Goal: Task Accomplishment & Management: Use online tool/utility

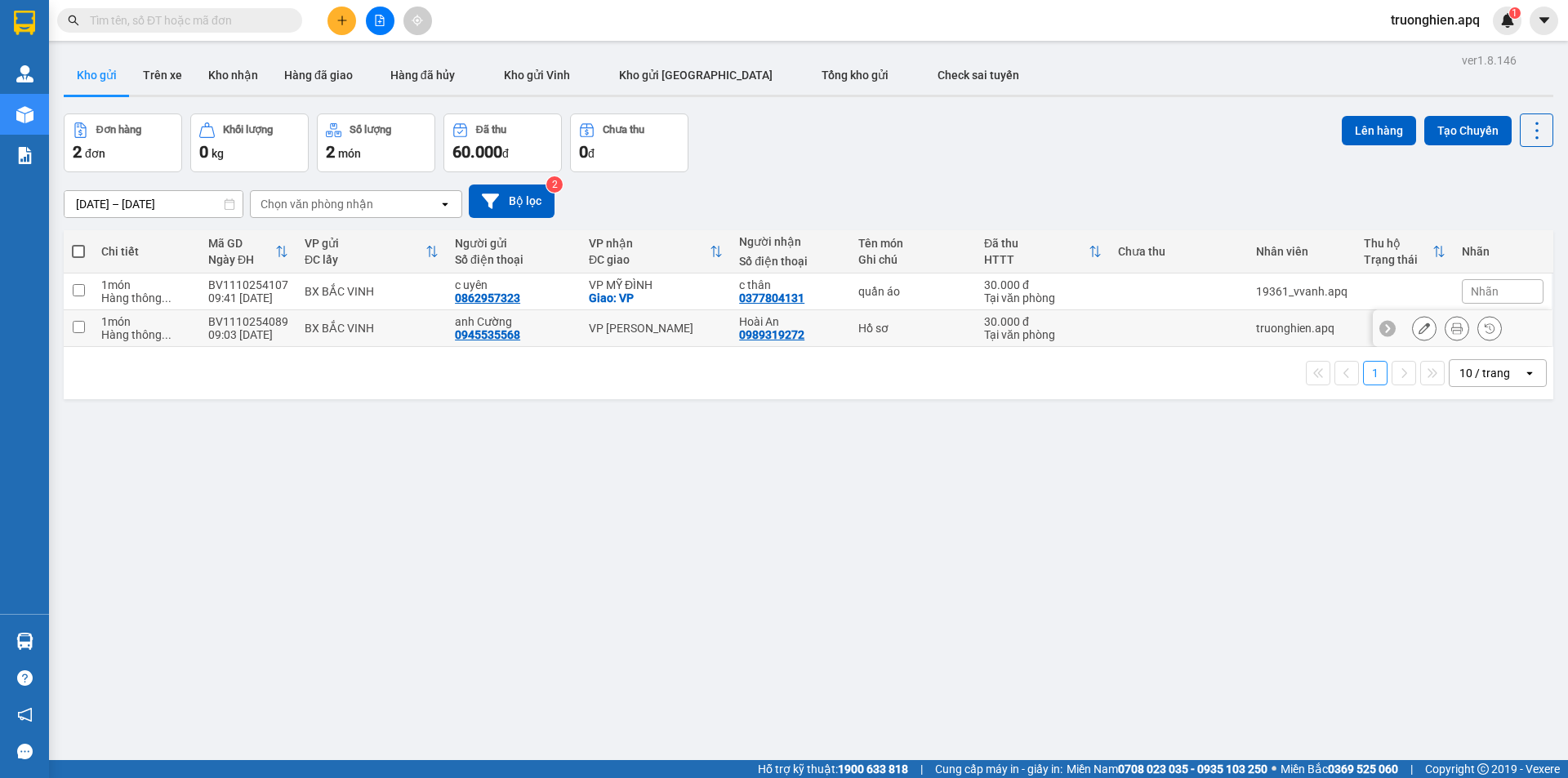
click at [81, 329] on input "checkbox" at bounding box center [79, 327] width 13 height 13
checkbox input "true"
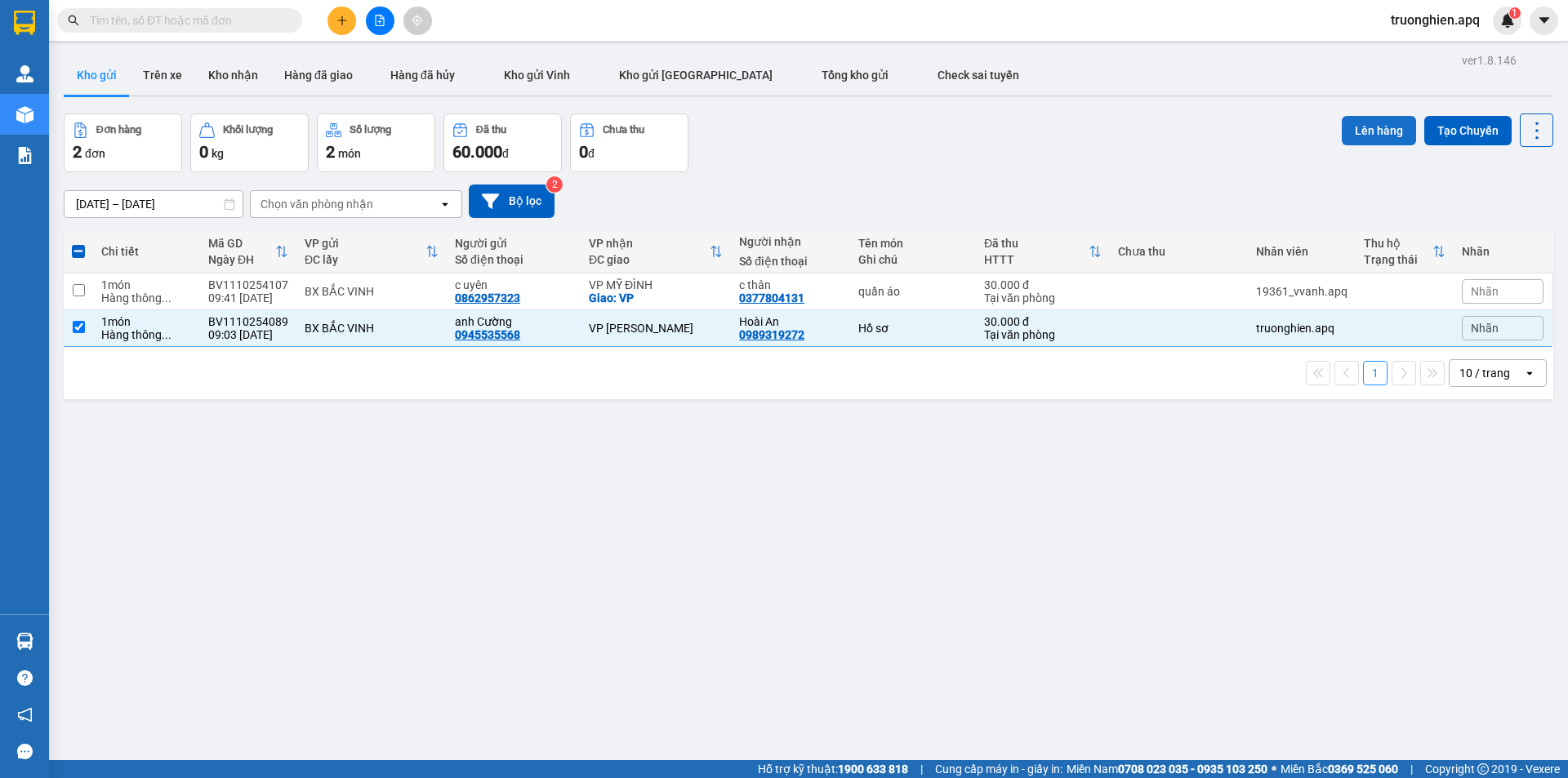
click at [1353, 131] on button "Lên hàng" at bounding box center [1378, 131] width 74 height 30
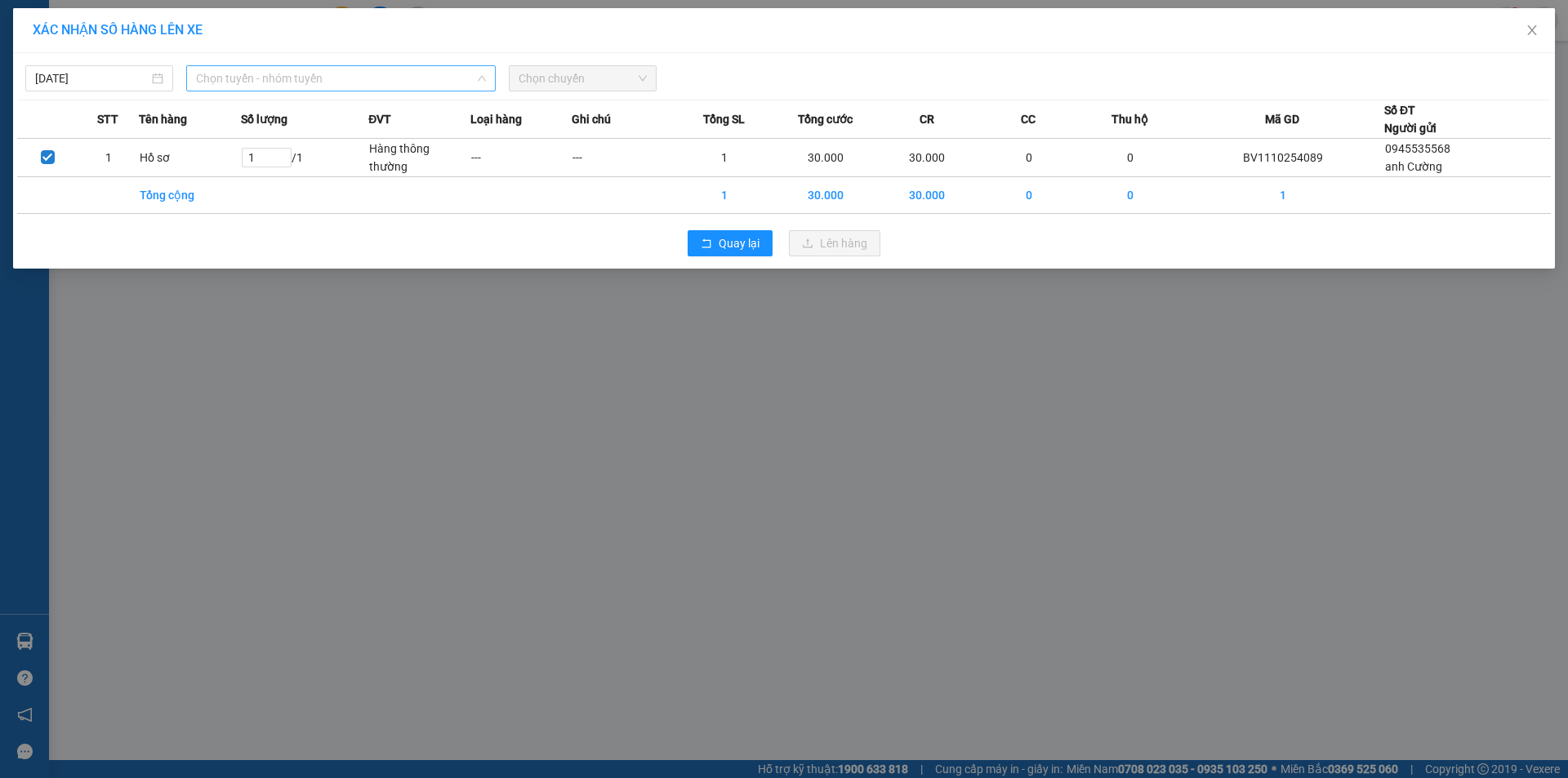
drag, startPoint x: 280, startPoint y: 85, endPoint x: 303, endPoint y: 111, distance: 34.7
click at [281, 85] on span "Chọn tuyến - nhóm tuyến" at bounding box center [341, 78] width 290 height 24
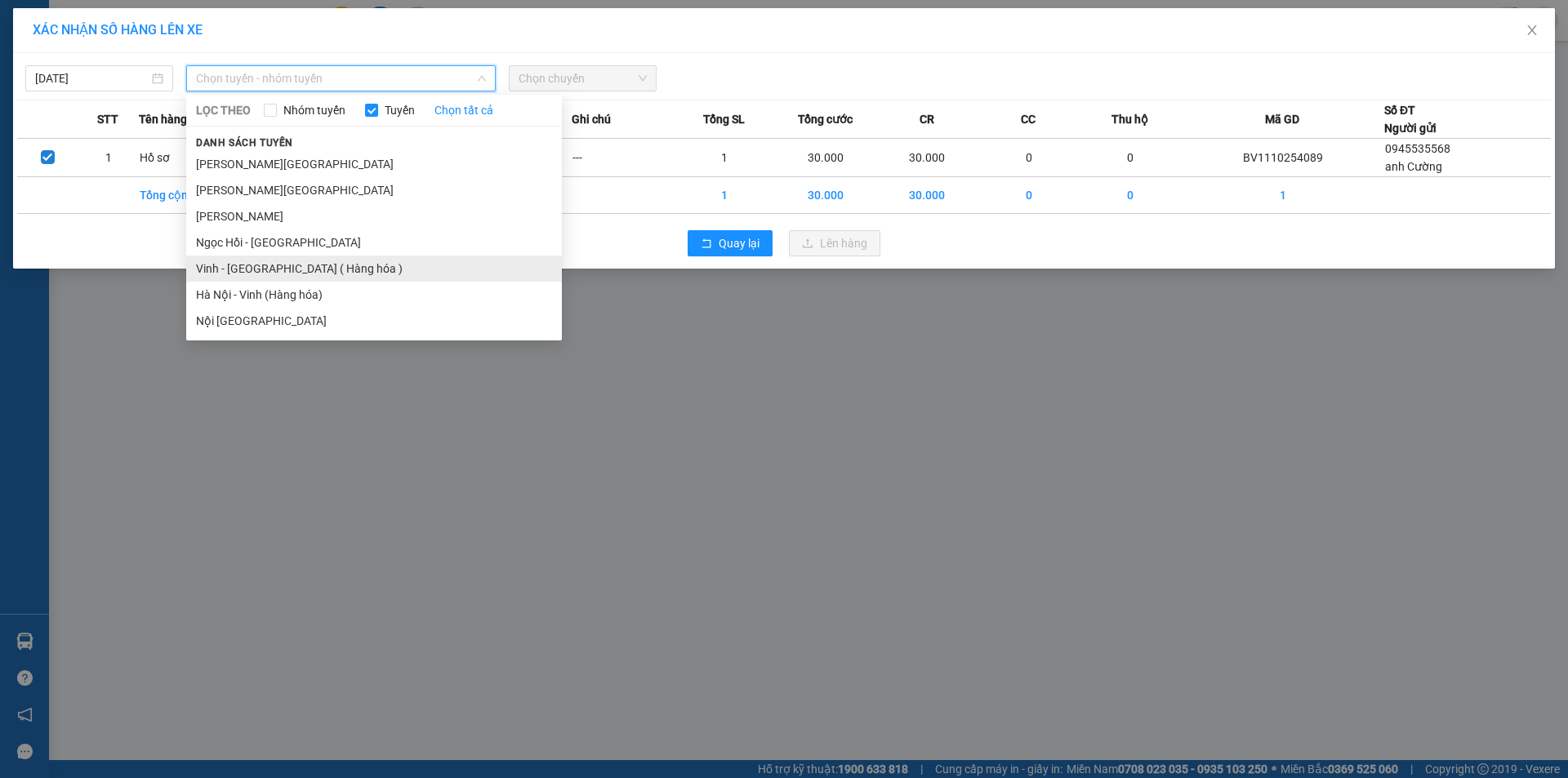
click at [280, 266] on li "Vinh - [GEOGRAPHIC_DATA] ( Hàng hóa )" at bounding box center [374, 268] width 376 height 26
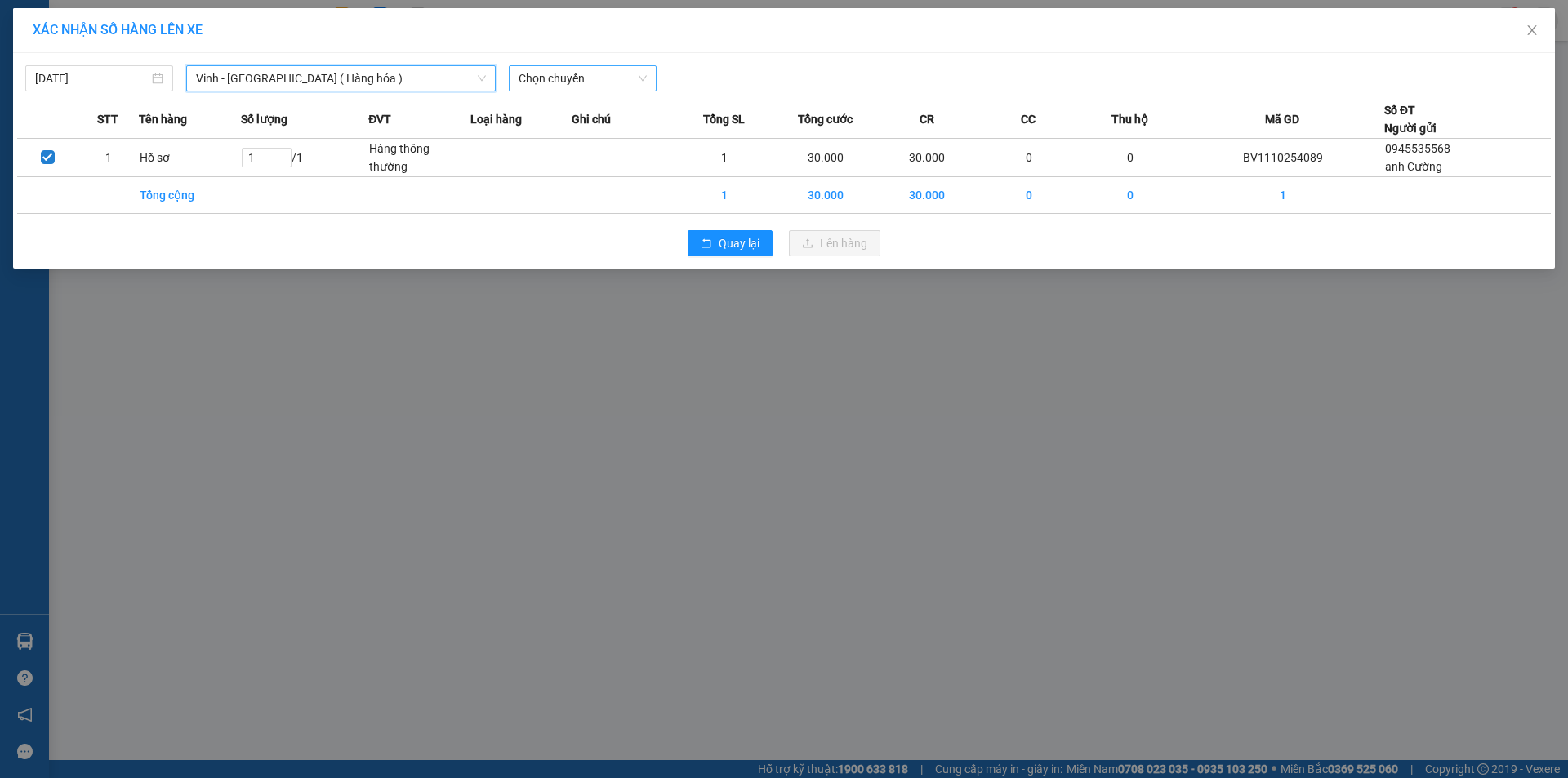
click at [617, 77] on span "Chọn chuyến" at bounding box center [582, 78] width 128 height 24
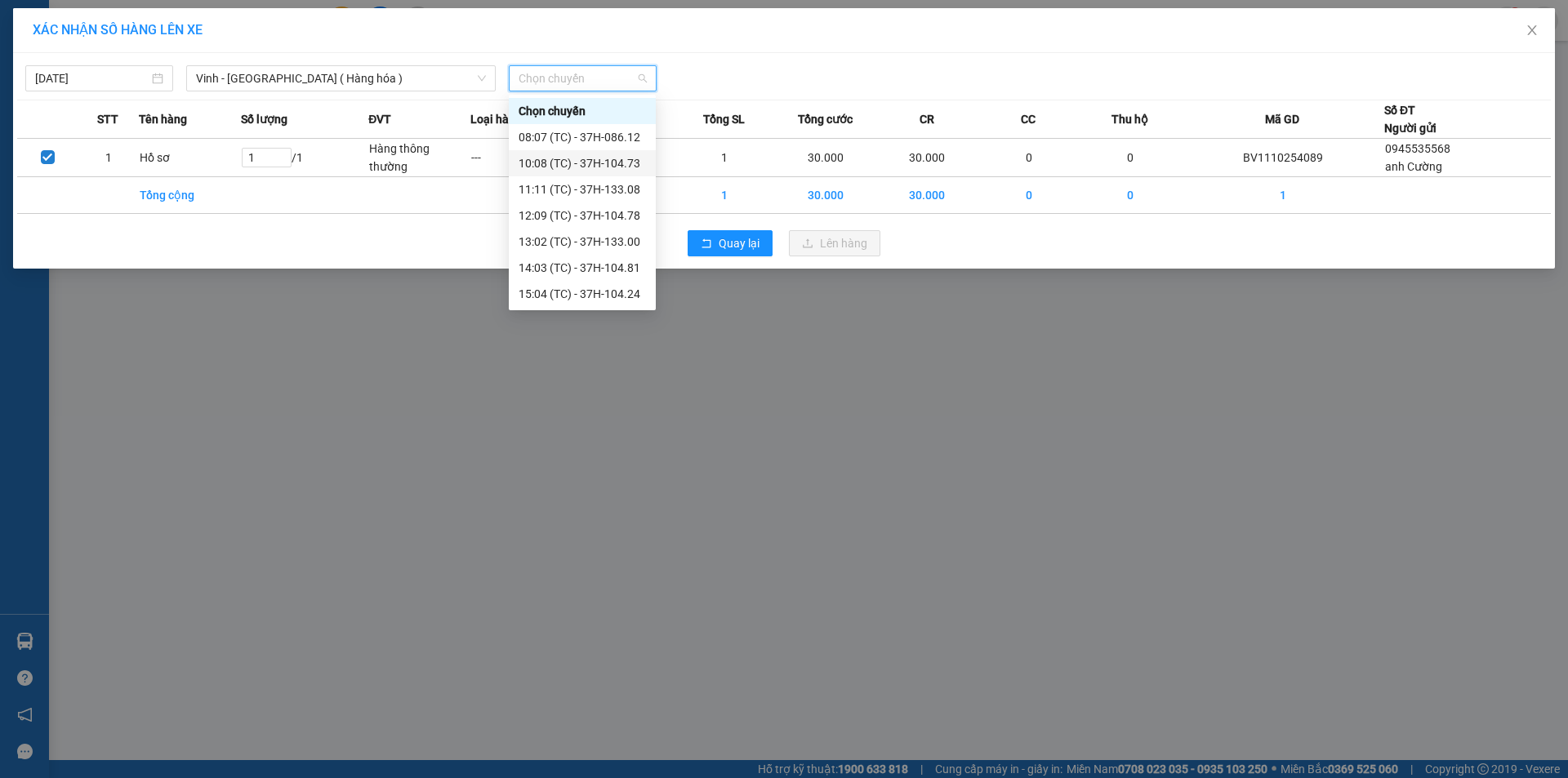
click at [605, 166] on div "10:08 (TC) - 37H-104.73" at bounding box center [582, 164] width 127 height 18
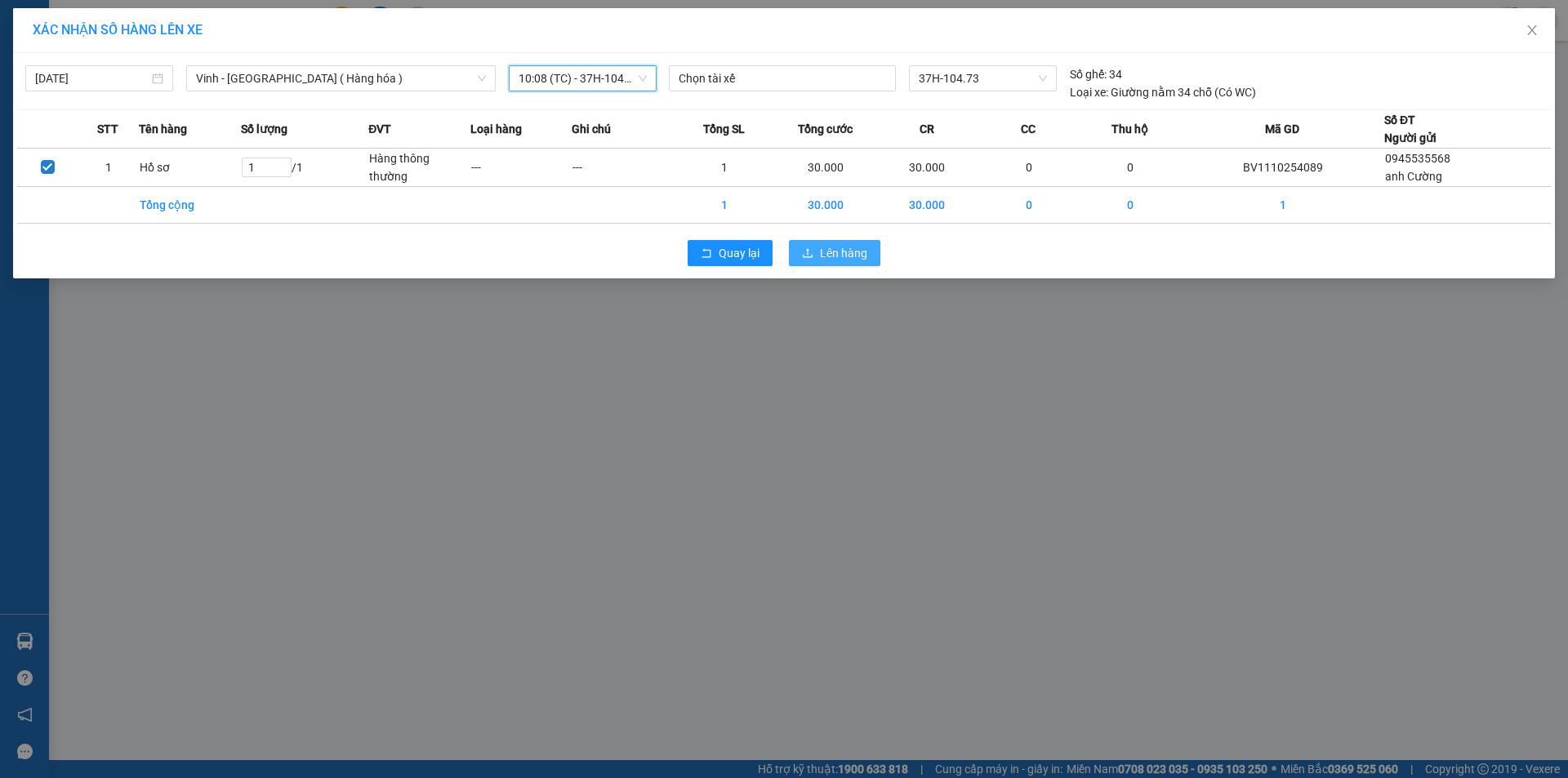
click at [820, 254] on span "Lên hàng" at bounding box center [843, 253] width 47 height 18
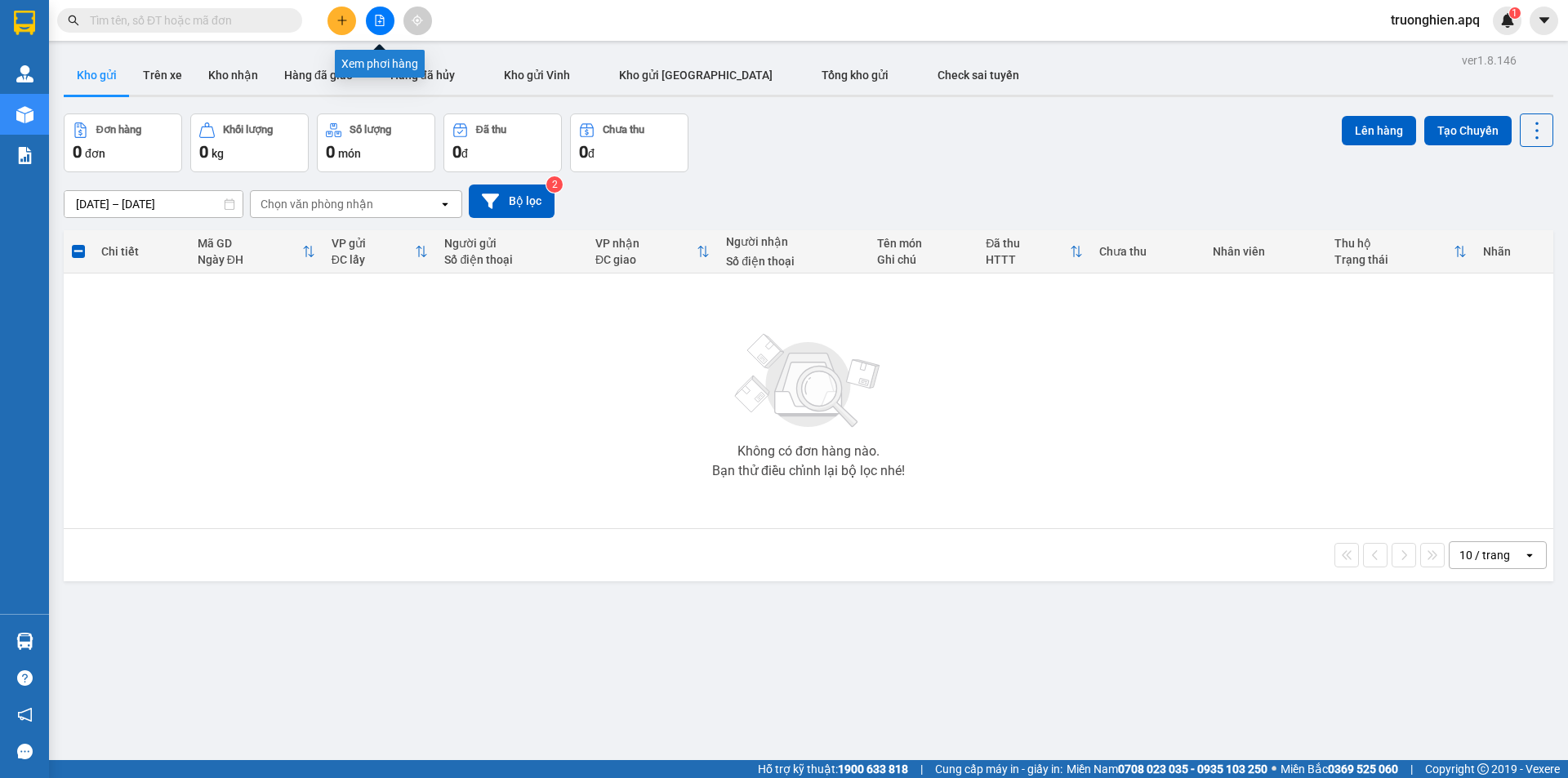
click at [378, 19] on icon "file-add" at bounding box center [379, 20] width 12 height 12
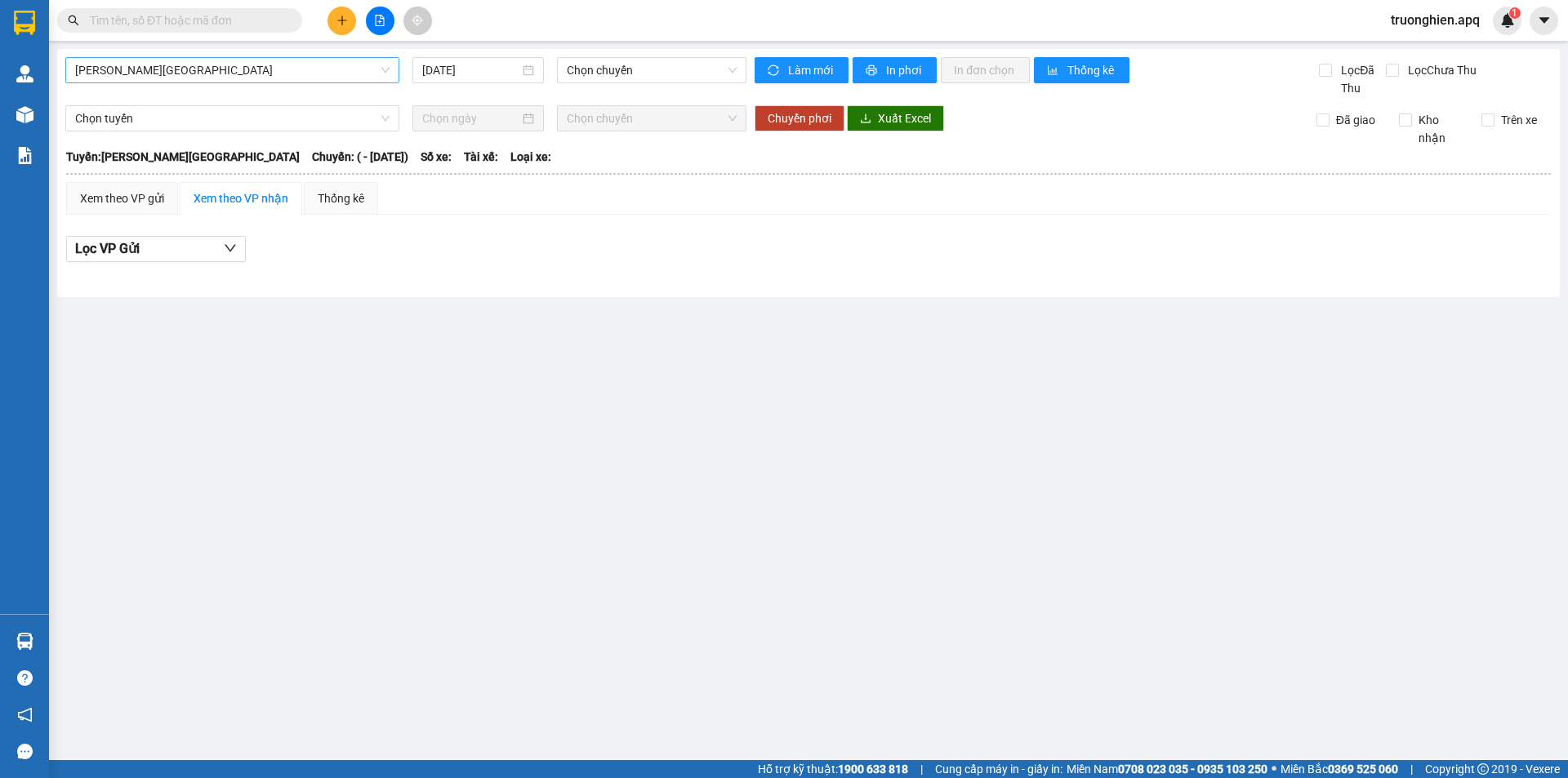
click at [277, 68] on span "[PERSON_NAME][GEOGRAPHIC_DATA]" at bounding box center [233, 70] width 315 height 24
click at [206, 66] on span "[PERSON_NAME][GEOGRAPHIC_DATA]" at bounding box center [233, 70] width 315 height 24
click at [225, 86] on div "[PERSON_NAME] - [GEOGRAPHIC_DATA] [DATE] Chọn chuyến" at bounding box center [406, 77] width 682 height 40
click at [228, 77] on span "[PERSON_NAME][GEOGRAPHIC_DATA]" at bounding box center [233, 70] width 315 height 24
click at [616, 75] on span "Chọn chuyến" at bounding box center [652, 70] width 170 height 24
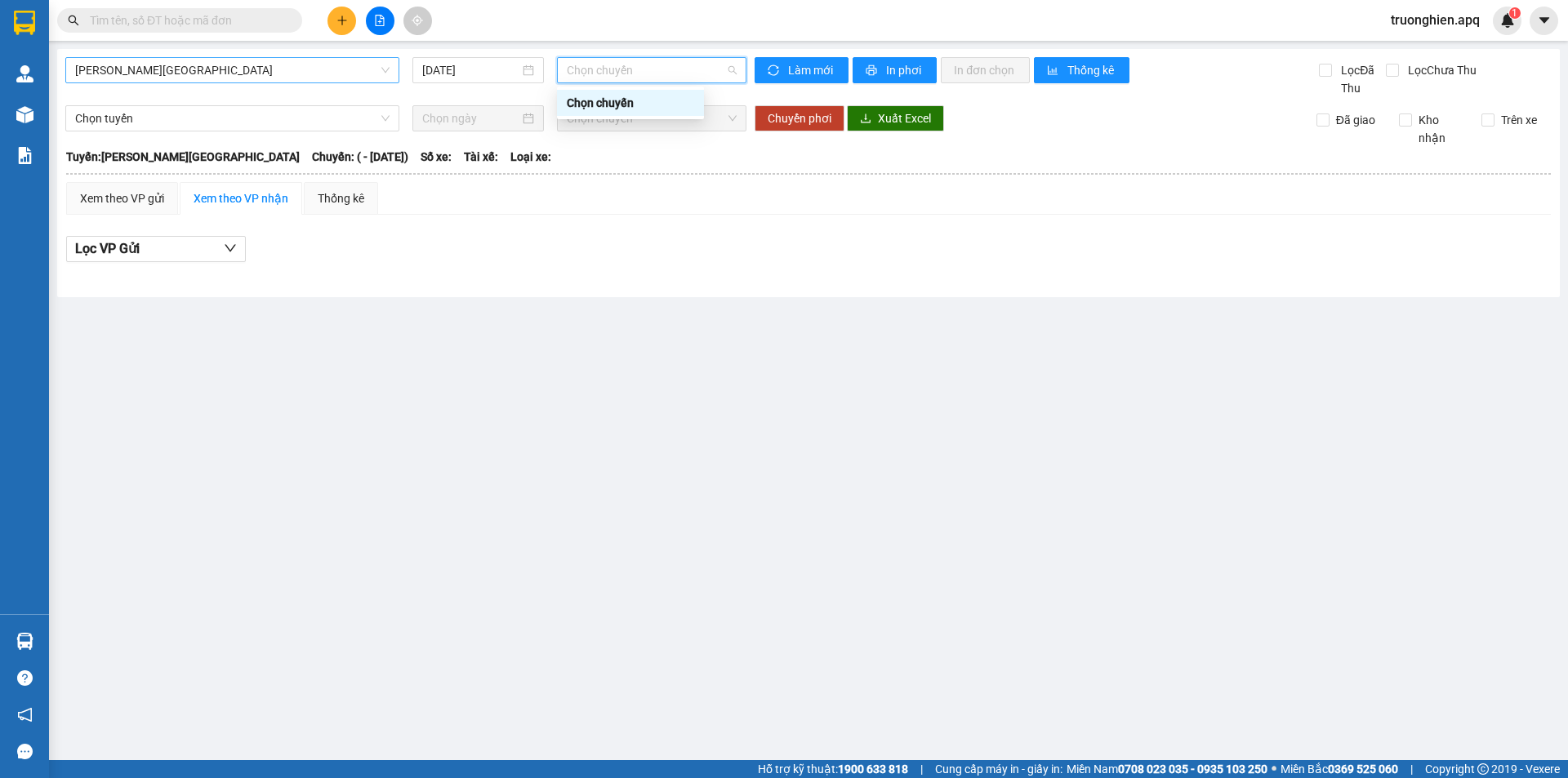
click at [263, 79] on span "[PERSON_NAME][GEOGRAPHIC_DATA]" at bounding box center [233, 70] width 315 height 24
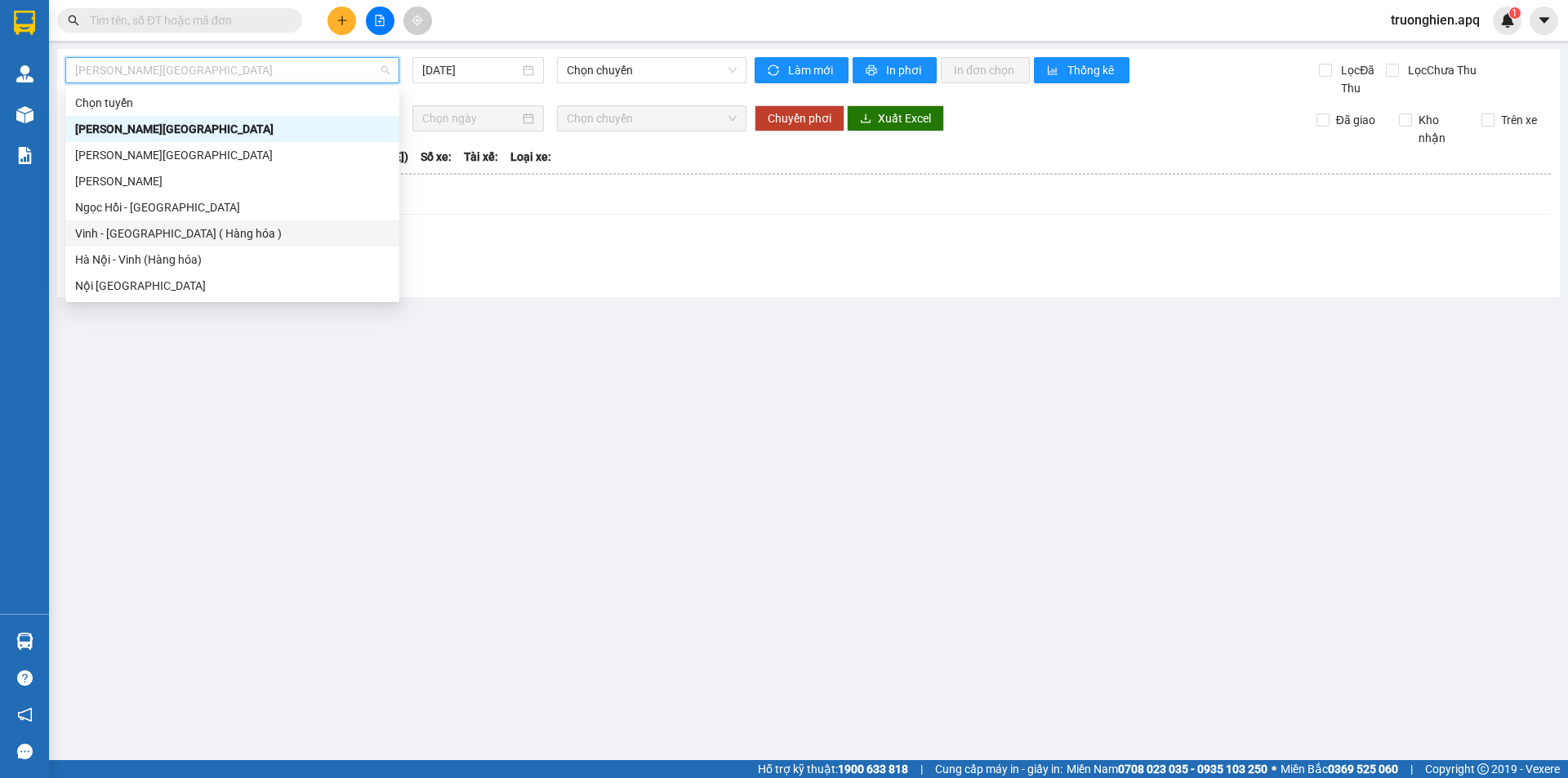
click at [168, 231] on div "Vinh - [GEOGRAPHIC_DATA] ( Hàng hóa )" at bounding box center [233, 233] width 315 height 18
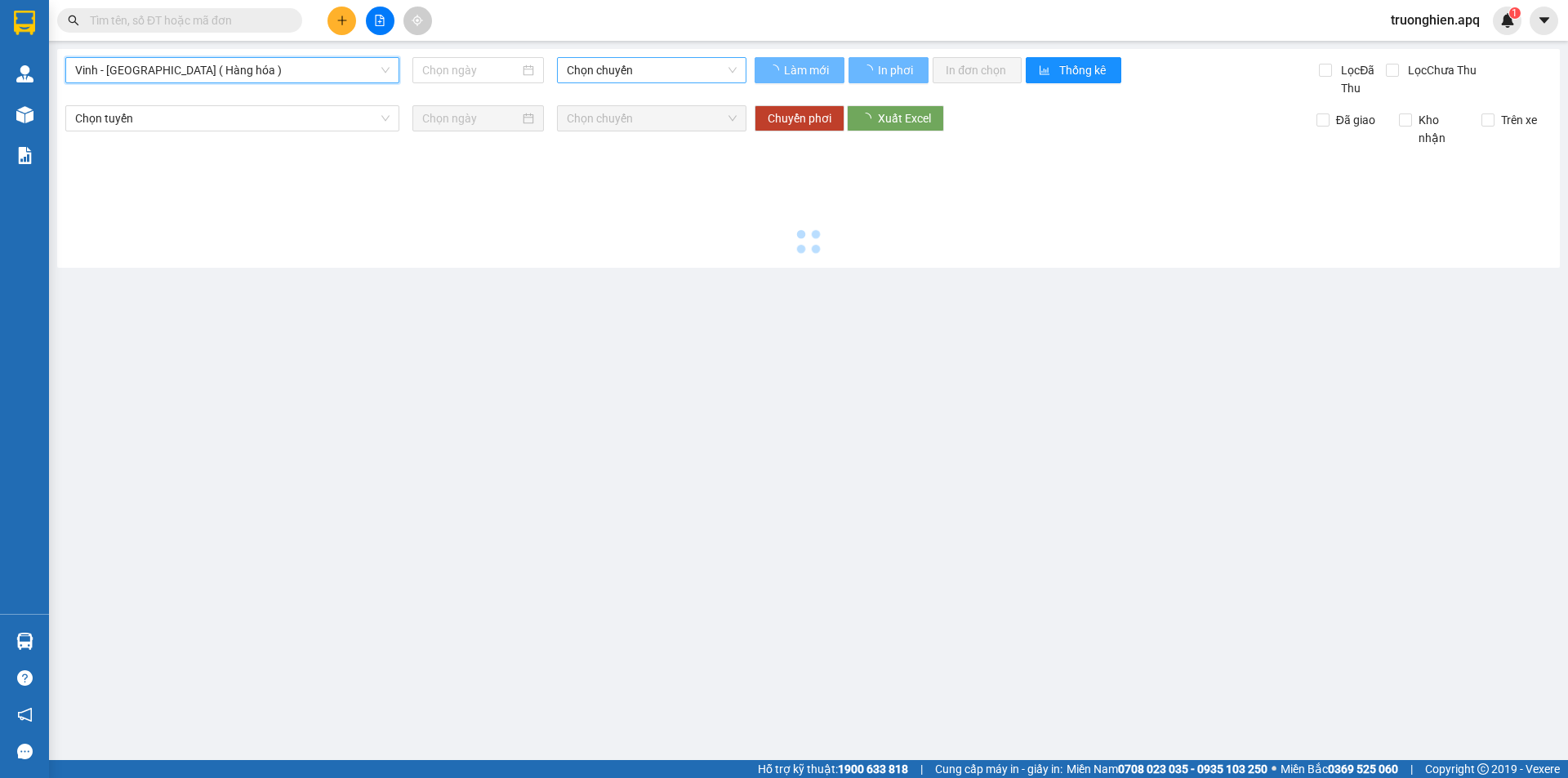
type input "[DATE]"
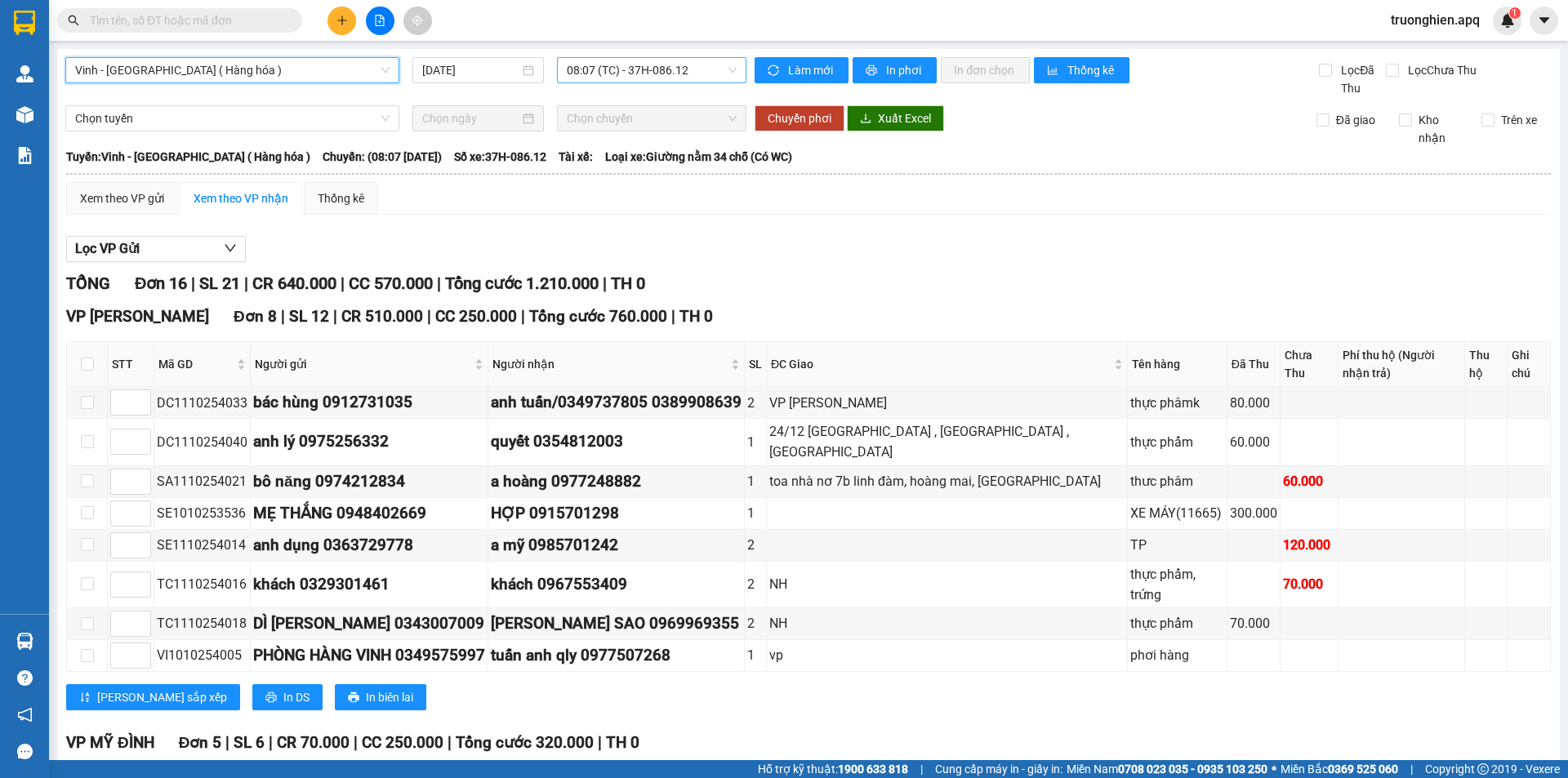
click at [682, 65] on span "08:07 (TC) - 37H-086.12" at bounding box center [652, 70] width 170 height 24
click at [656, 69] on span "08:07 (TC) - 37H-086.12" at bounding box center [652, 70] width 170 height 24
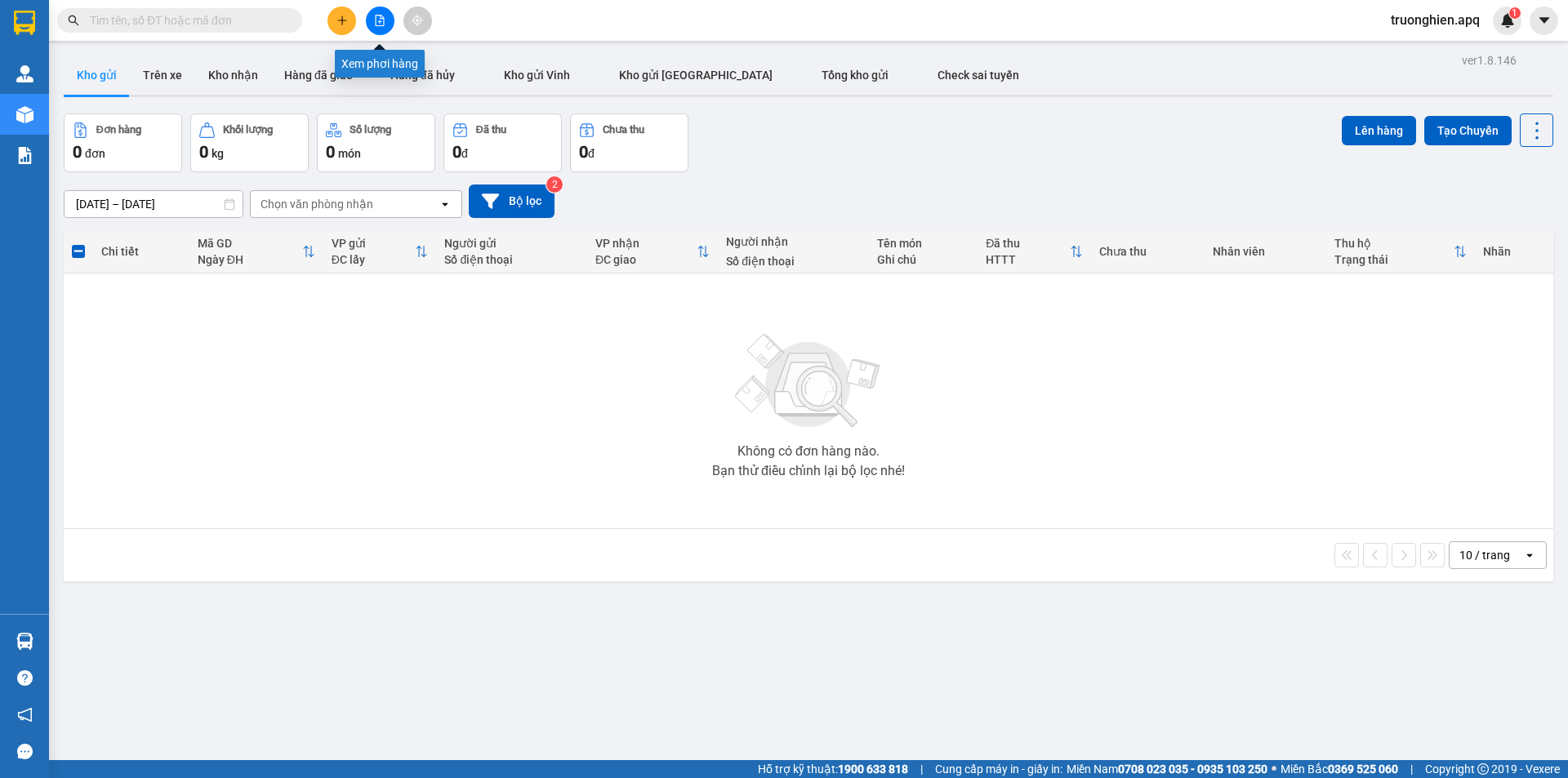
click at [376, 24] on icon "file-add" at bounding box center [380, 20] width 9 height 12
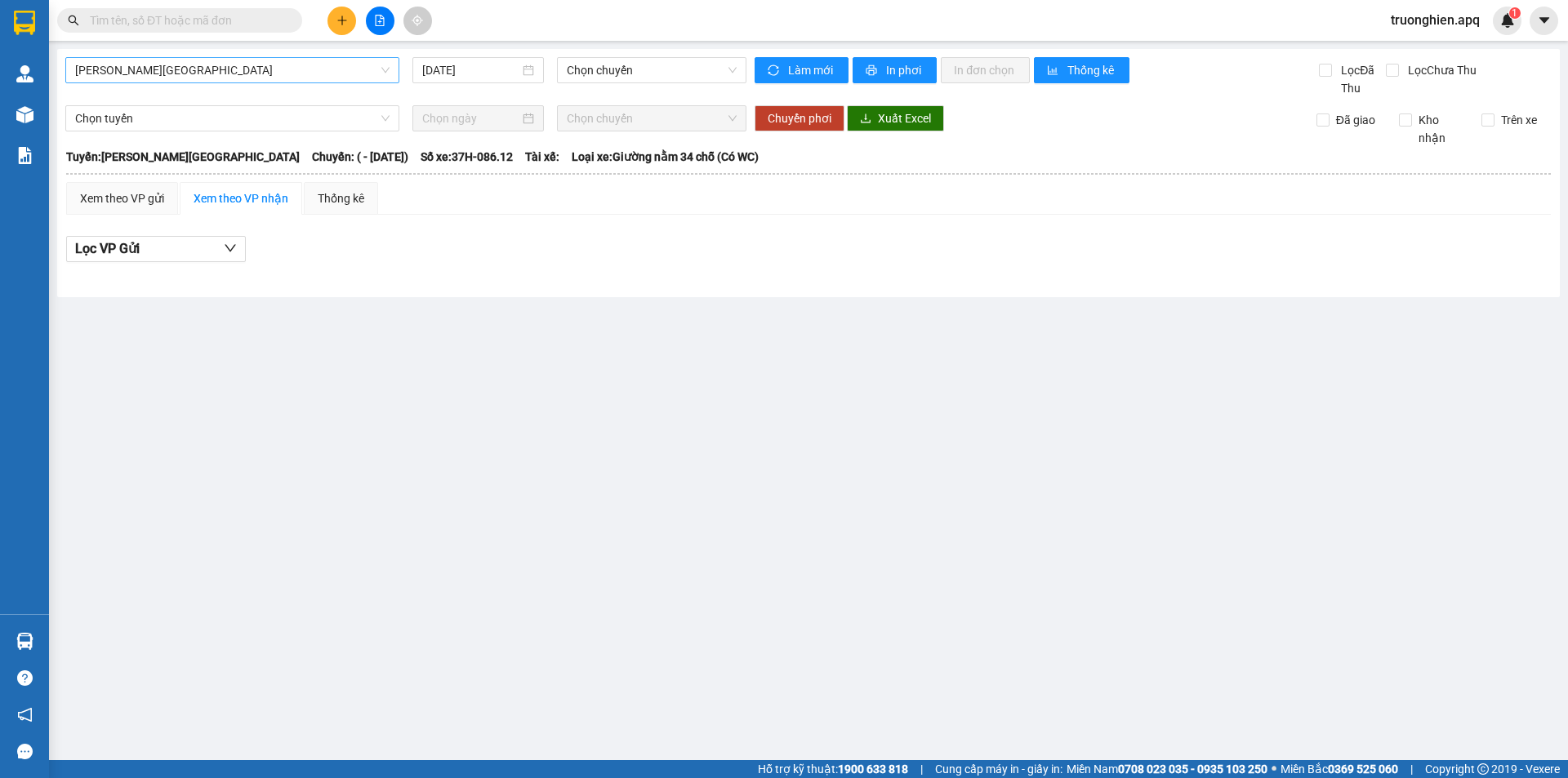
click at [303, 72] on span "[PERSON_NAME][GEOGRAPHIC_DATA]" at bounding box center [233, 70] width 315 height 24
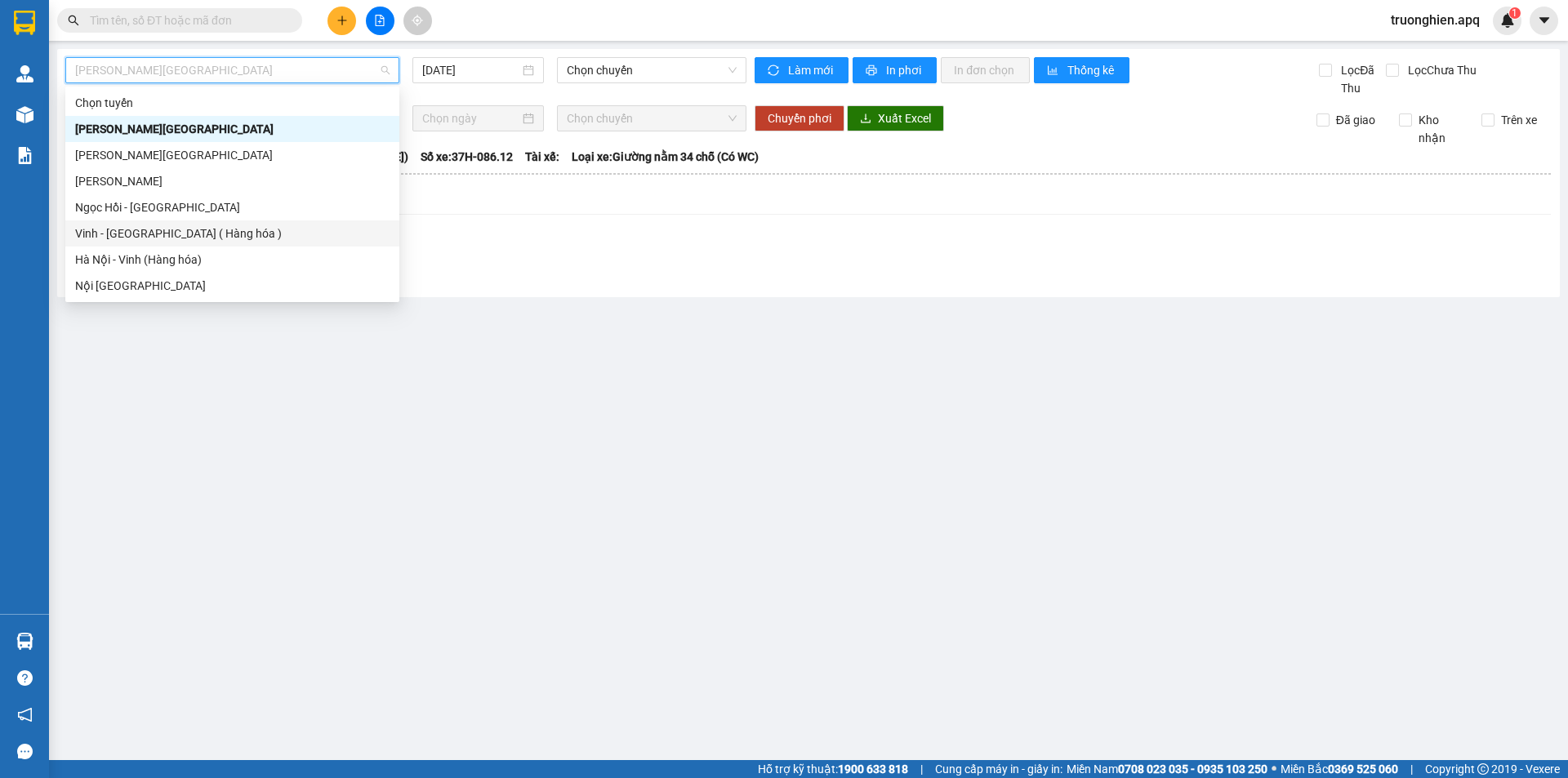
click at [160, 232] on div "Vinh - [GEOGRAPHIC_DATA] ( Hàng hóa )" at bounding box center [233, 233] width 315 height 18
type input "[DATE]"
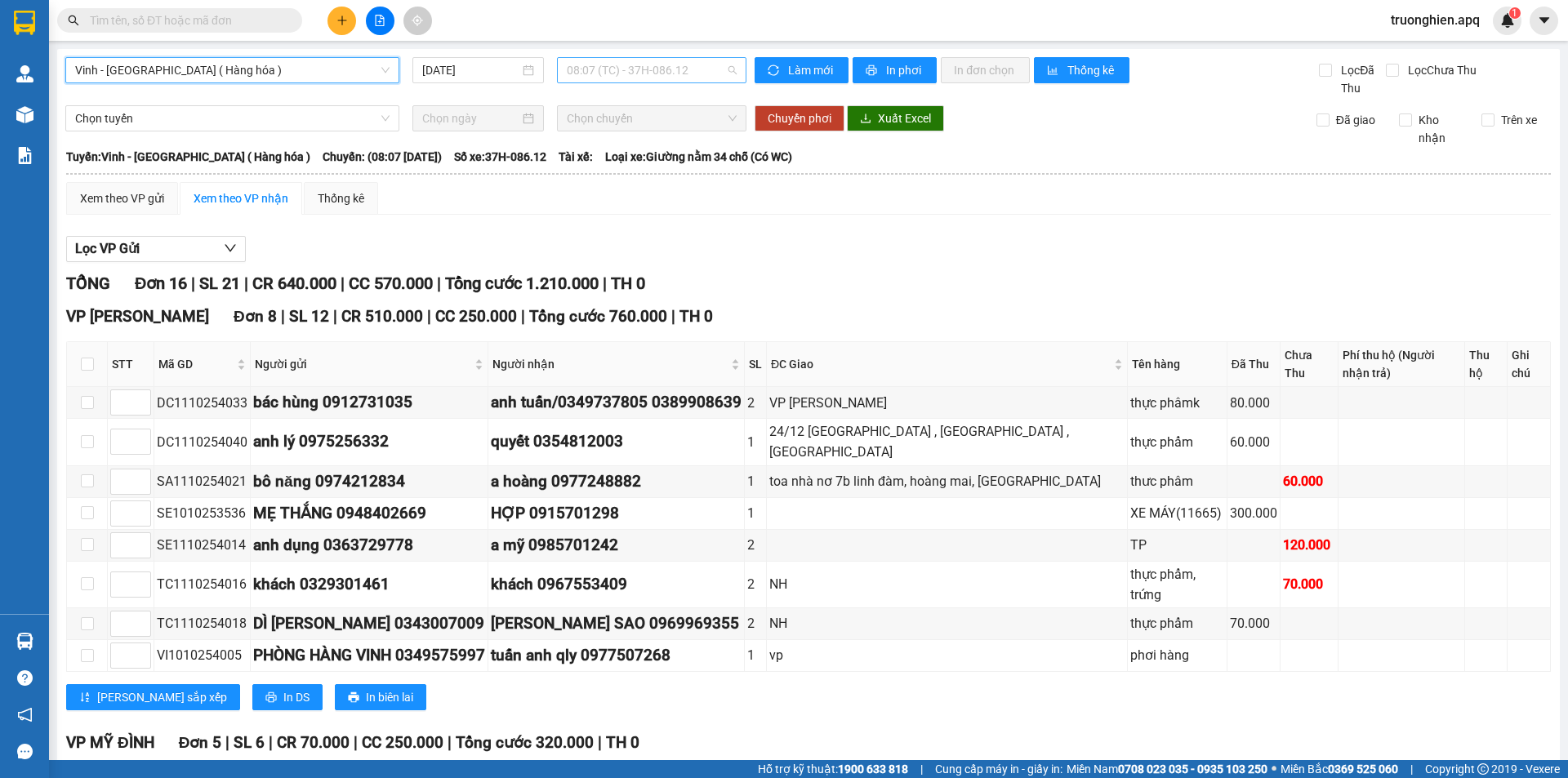
click at [702, 64] on span "08:07 (TC) - 37H-086.12" at bounding box center [652, 70] width 170 height 24
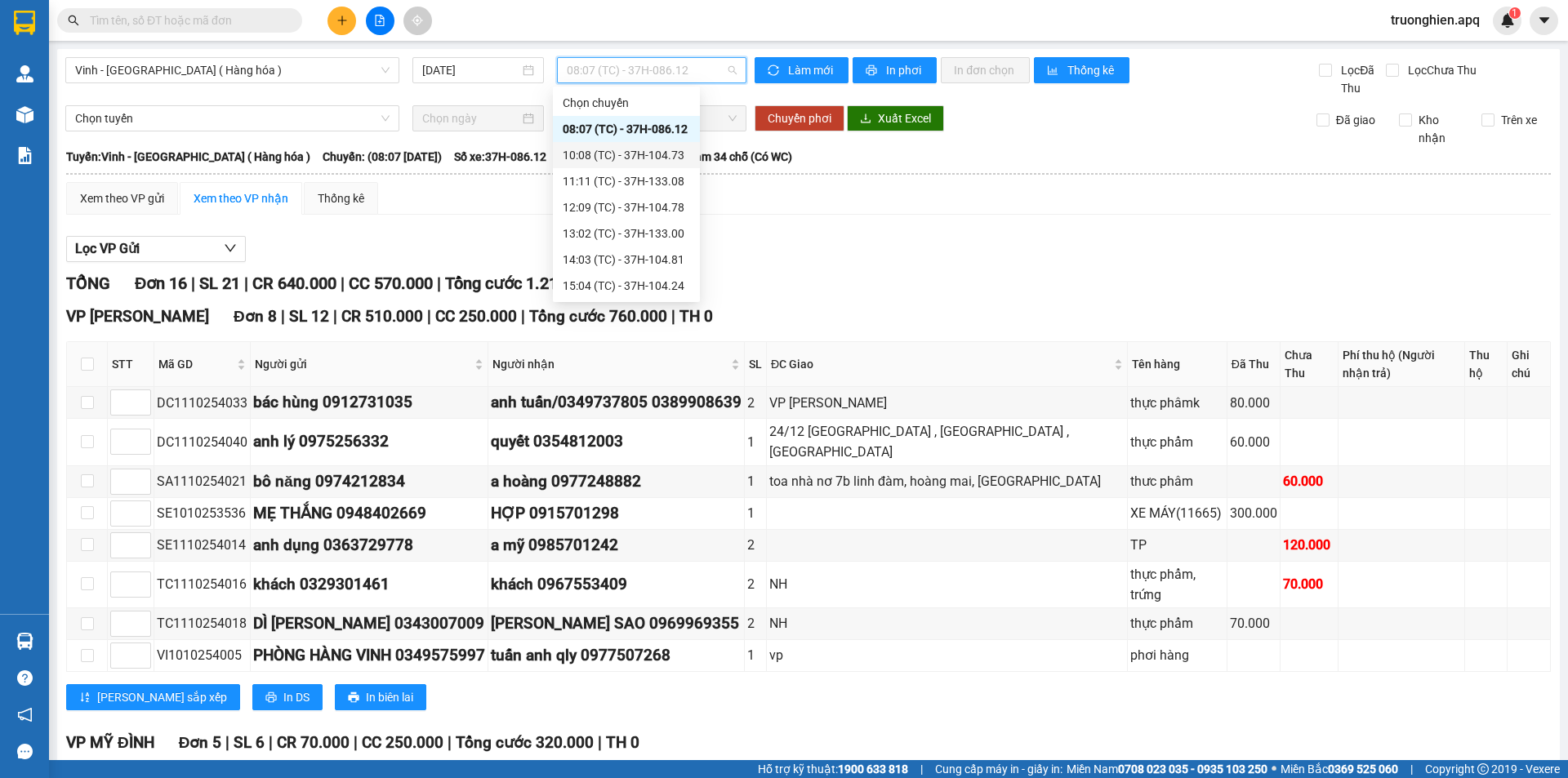
click at [664, 153] on div "10:08 (TC) - 37H-104.73" at bounding box center [626, 155] width 127 height 18
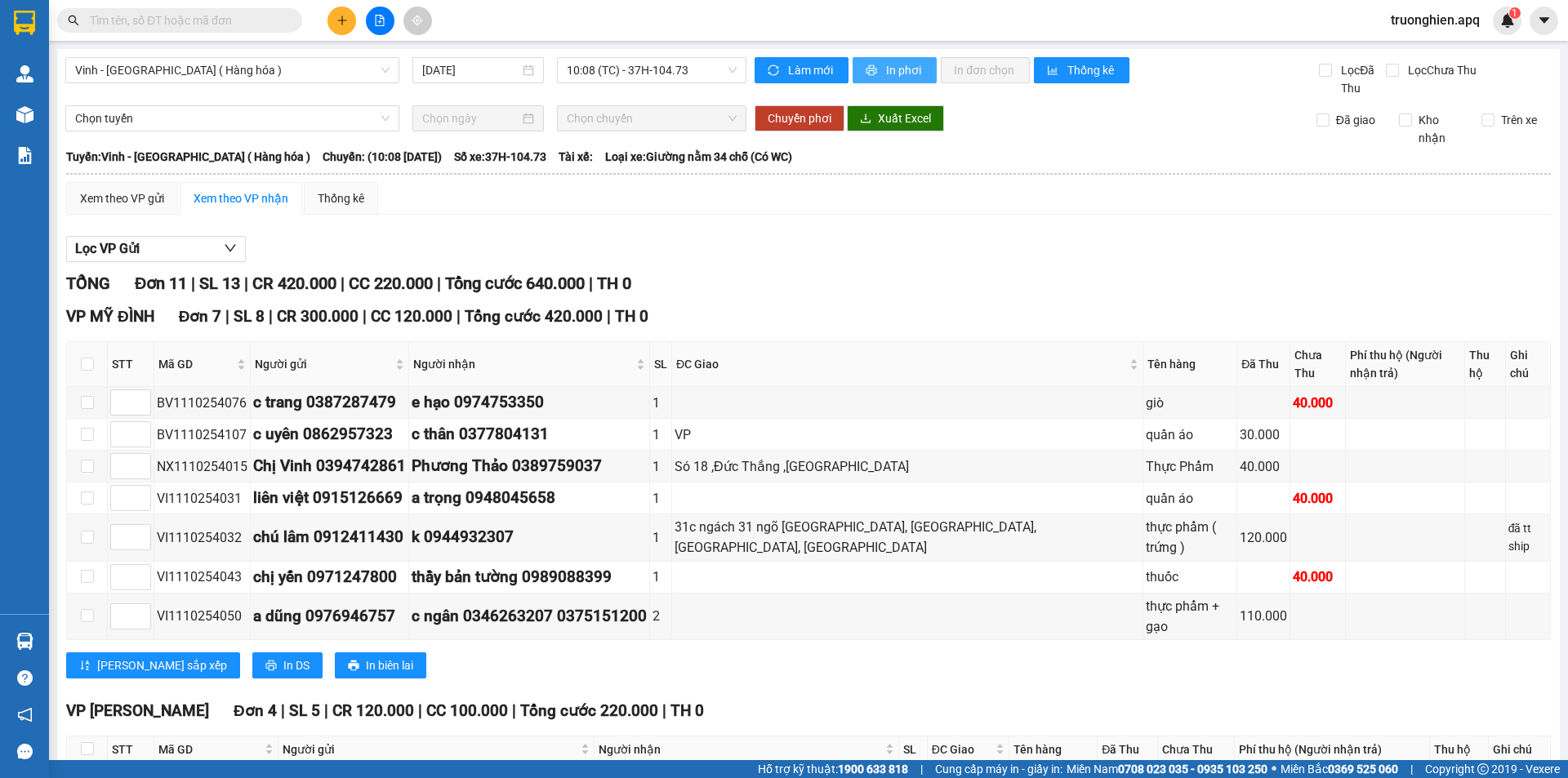
click at [901, 70] on span "In phơi" at bounding box center [905, 70] width 38 height 18
